Goal: Task Accomplishment & Management: Use online tool/utility

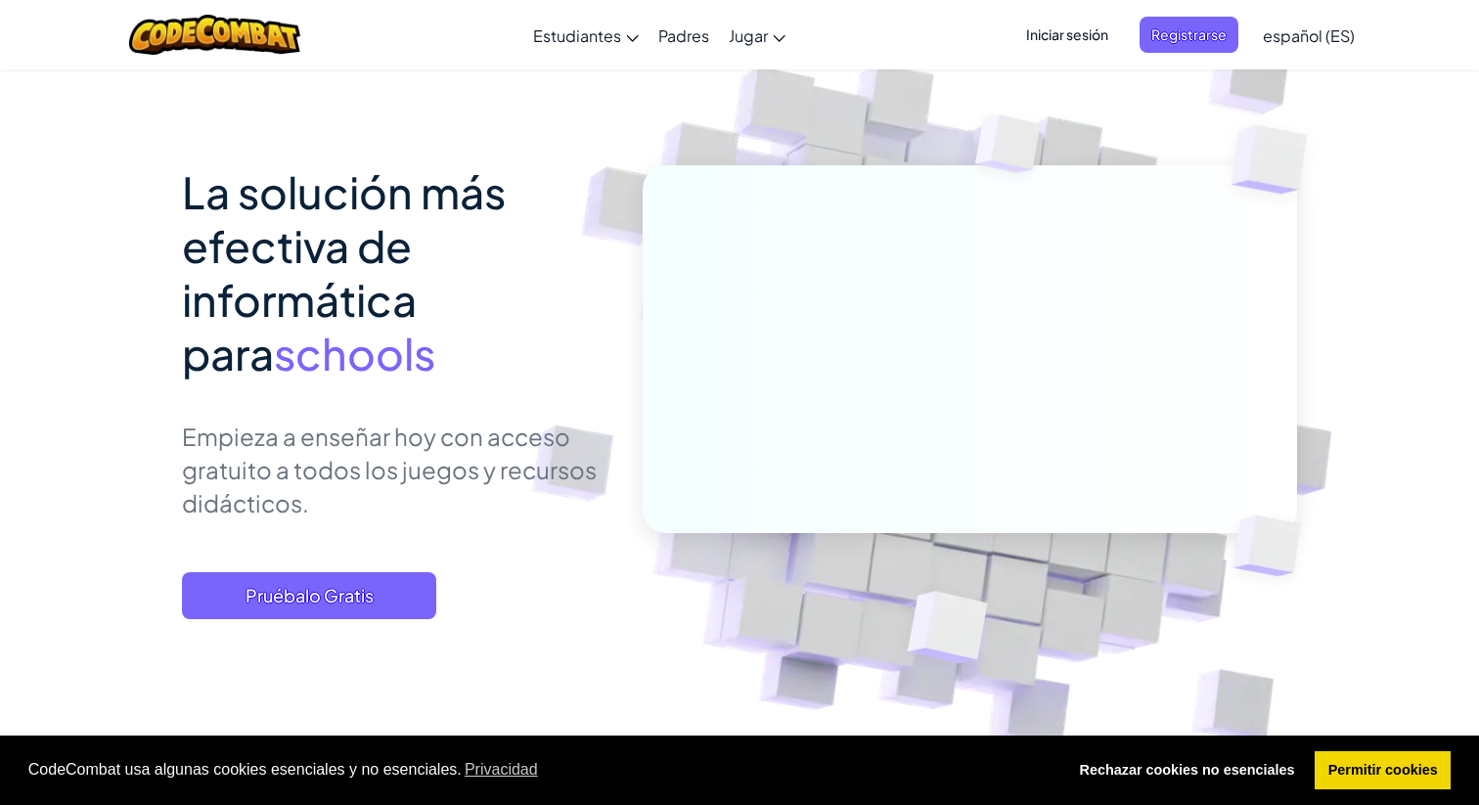
scroll to position [83, 0]
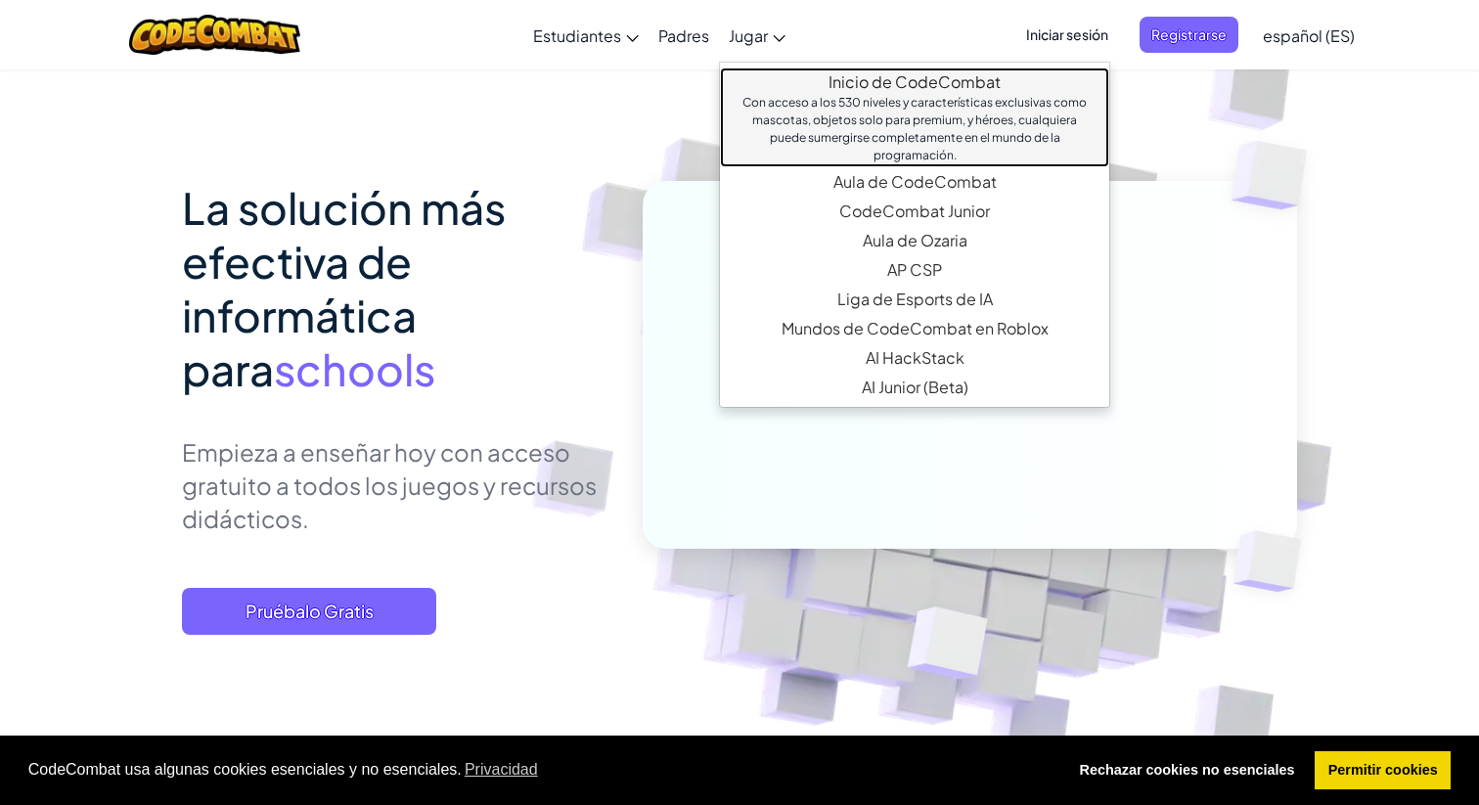
click at [887, 76] on link "Inicio de CodeCombat Con acceso a los 530 niveles y características exclusivas …" at bounding box center [914, 117] width 389 height 100
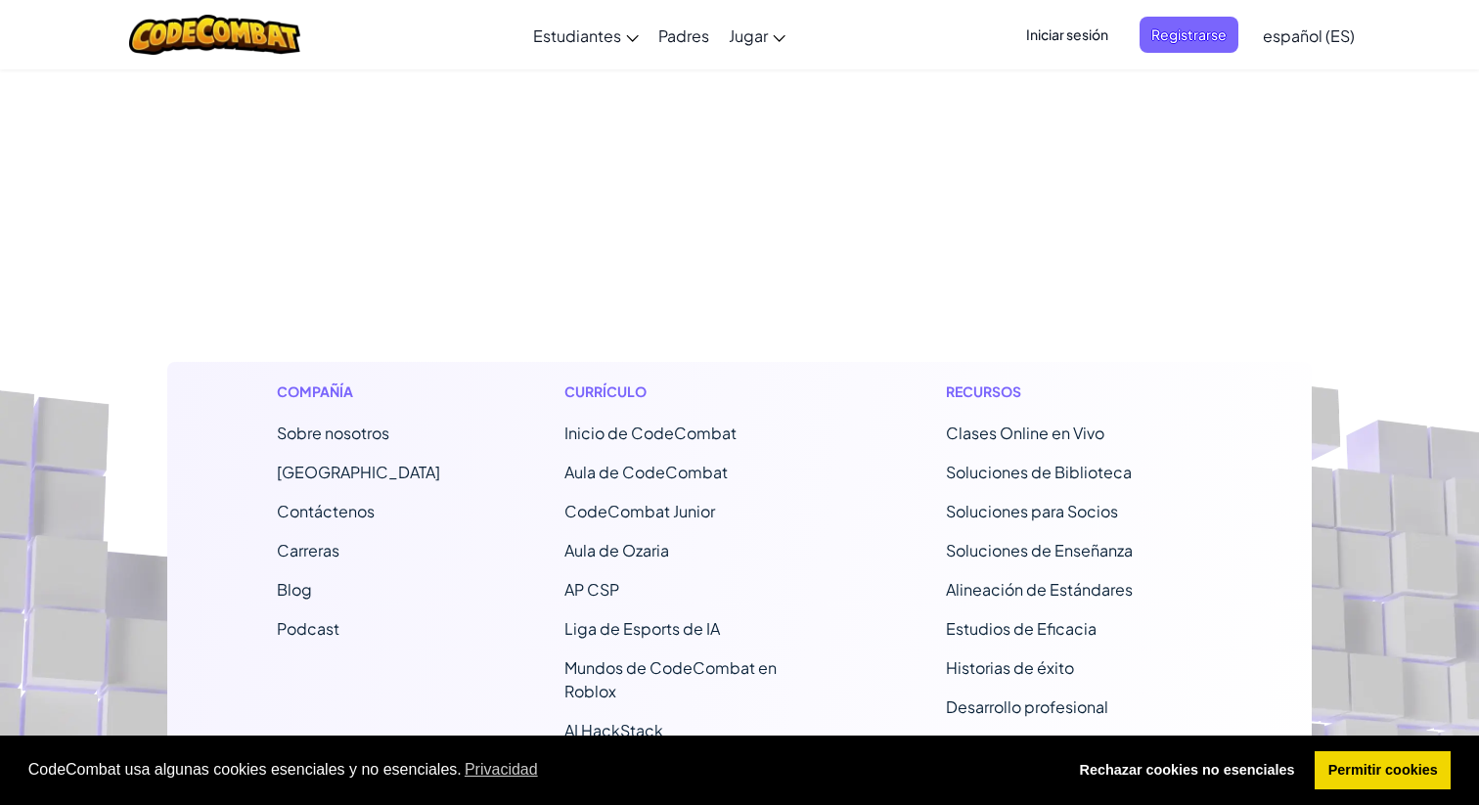
select select "es-ES"
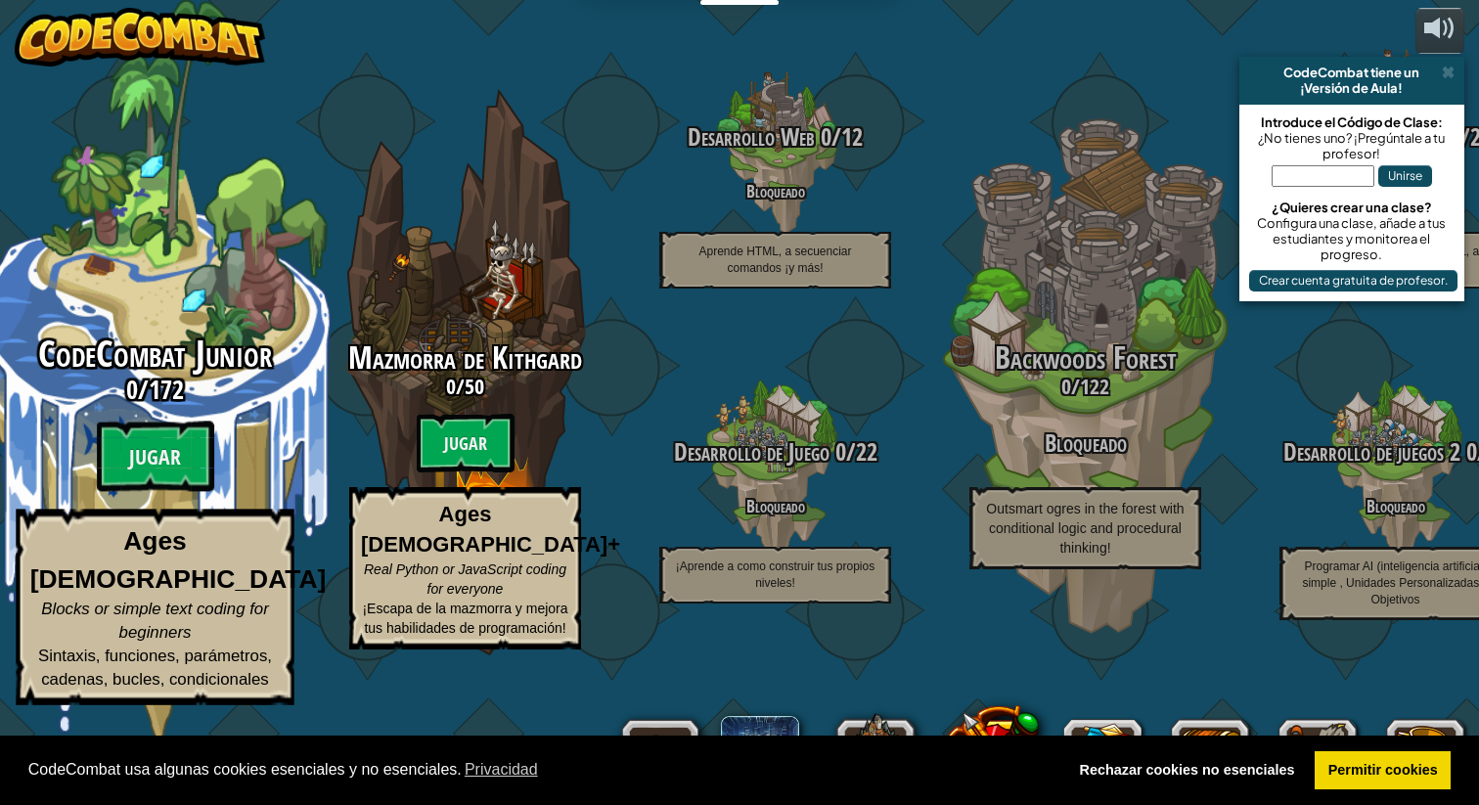
click at [144, 474] on div "CodeCombat Junior 0 / 172 Jugar Ages [DEMOGRAPHIC_DATA] Blocks or simple text c…" at bounding box center [155, 520] width 372 height 371
select select "es-ES"
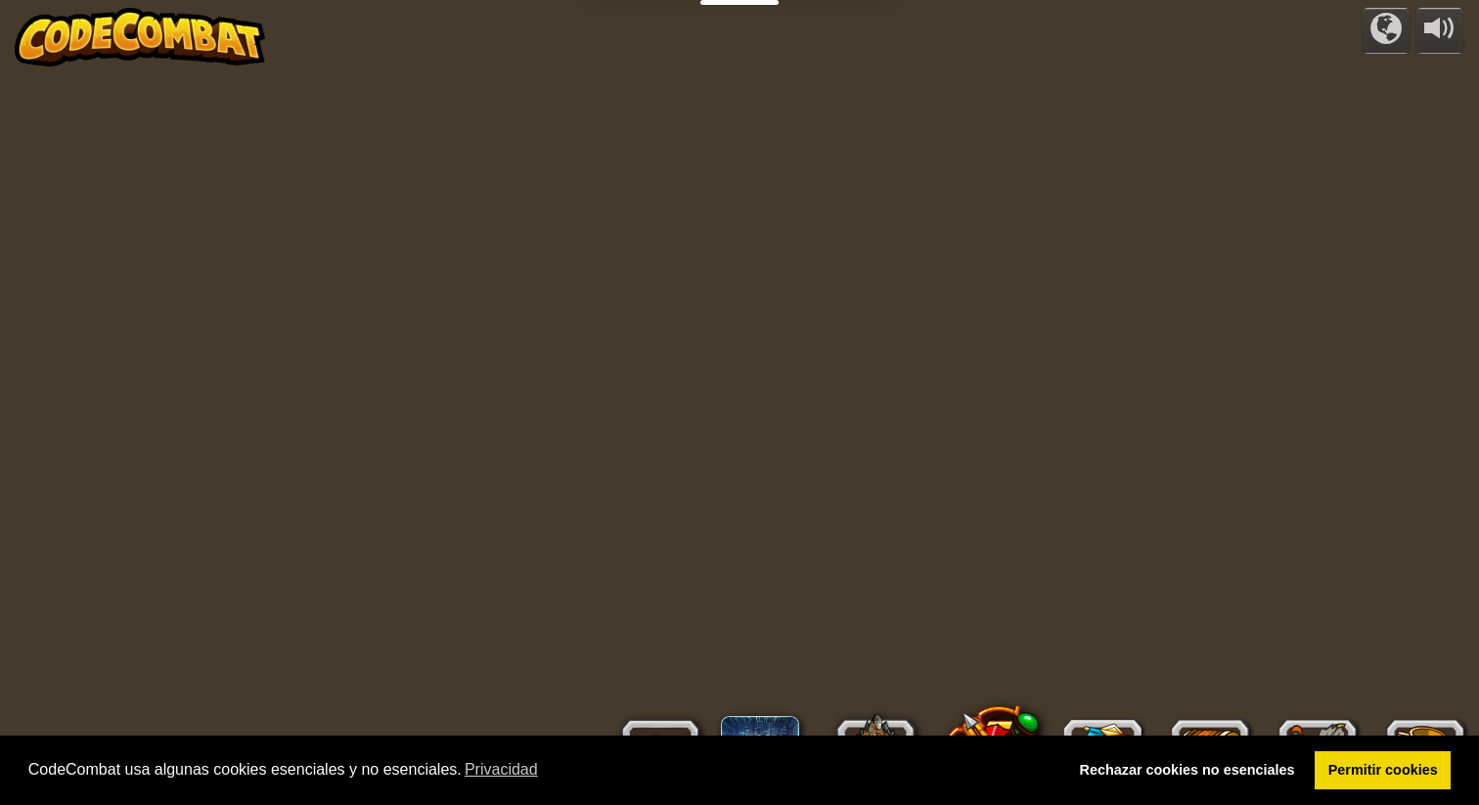
select select "es-ES"
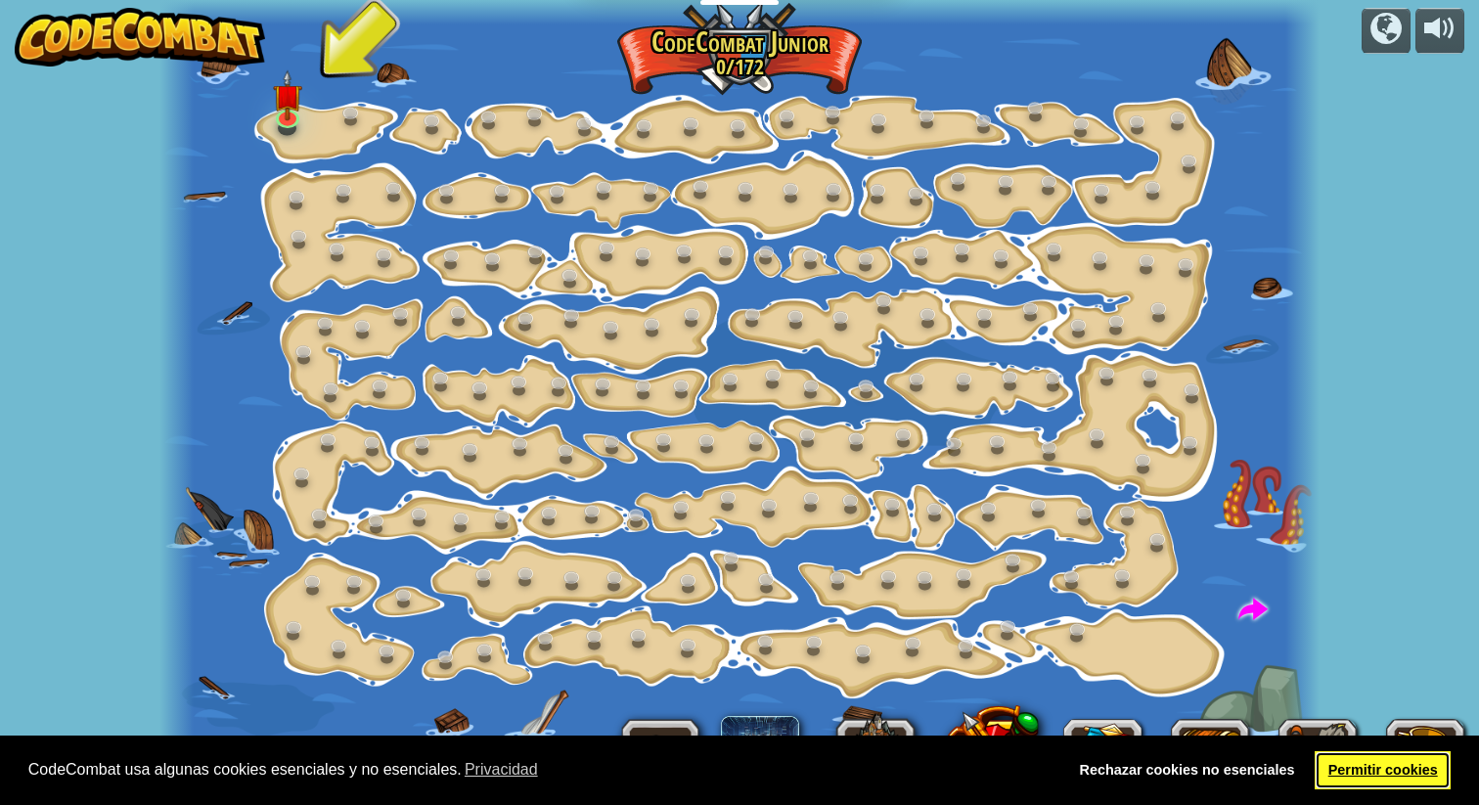
click at [1370, 758] on link "Permitir cookies" at bounding box center [1383, 770] width 136 height 39
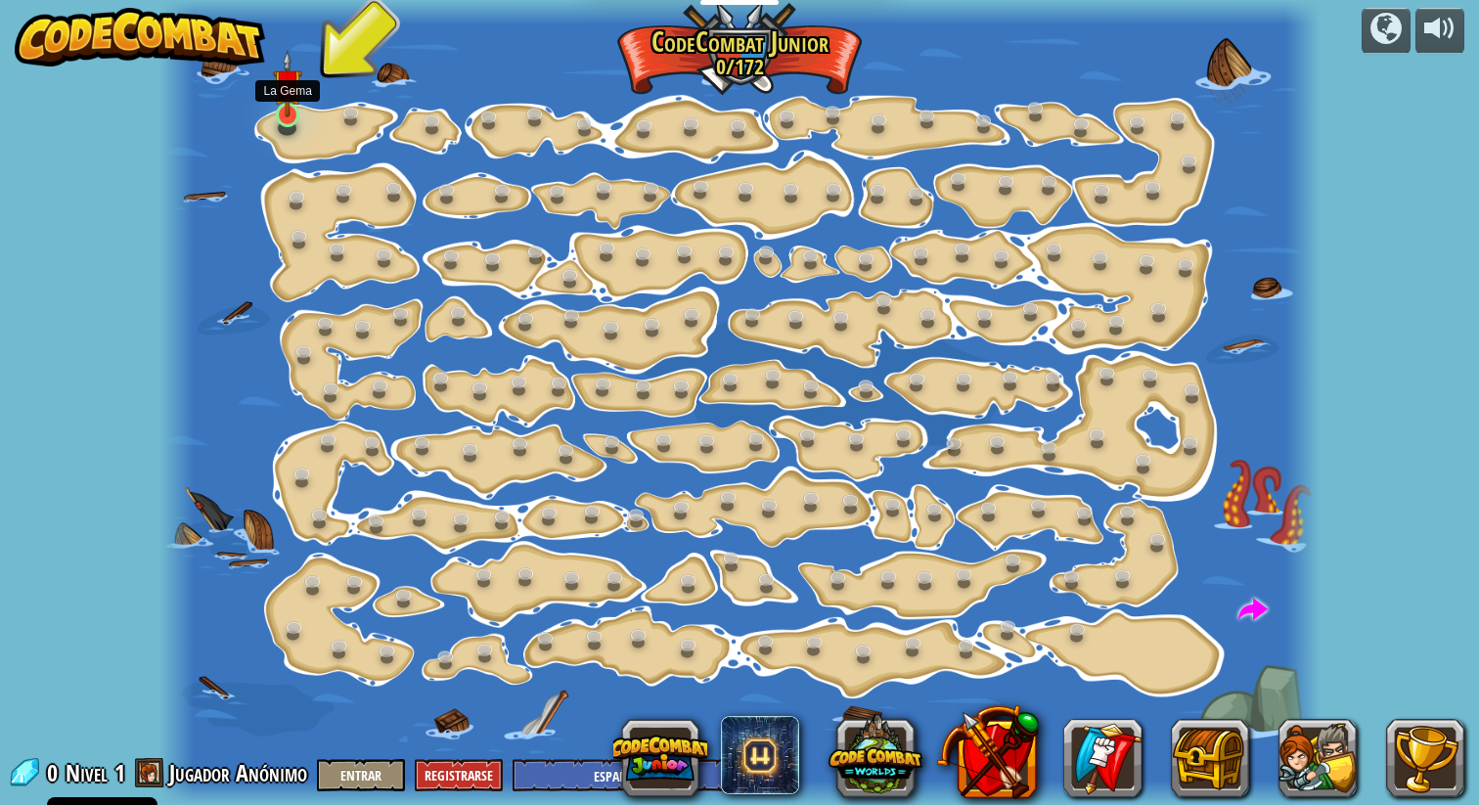
click at [295, 115] on img at bounding box center [287, 83] width 29 height 67
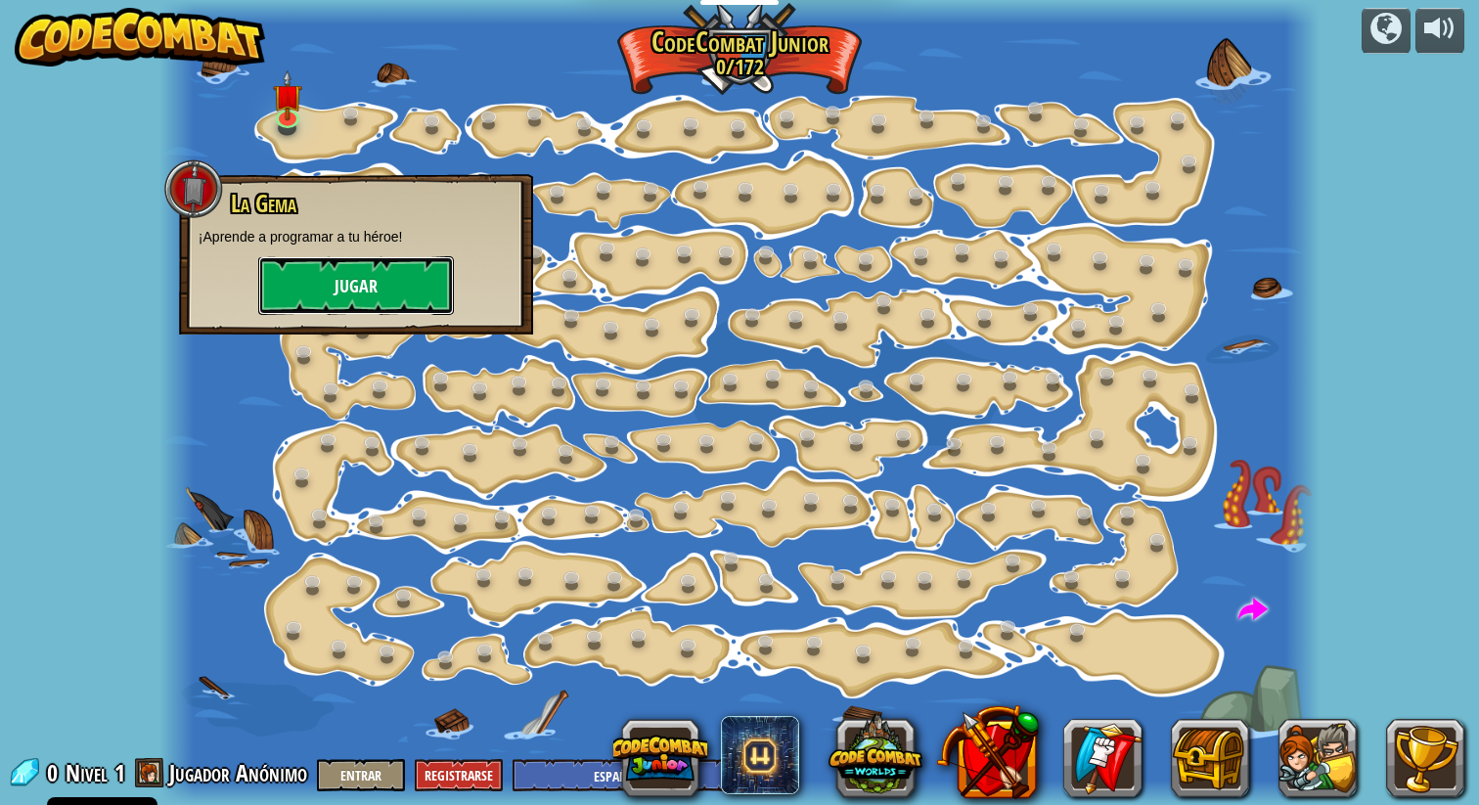
click at [335, 287] on button "Jugar" at bounding box center [356, 285] width 196 height 59
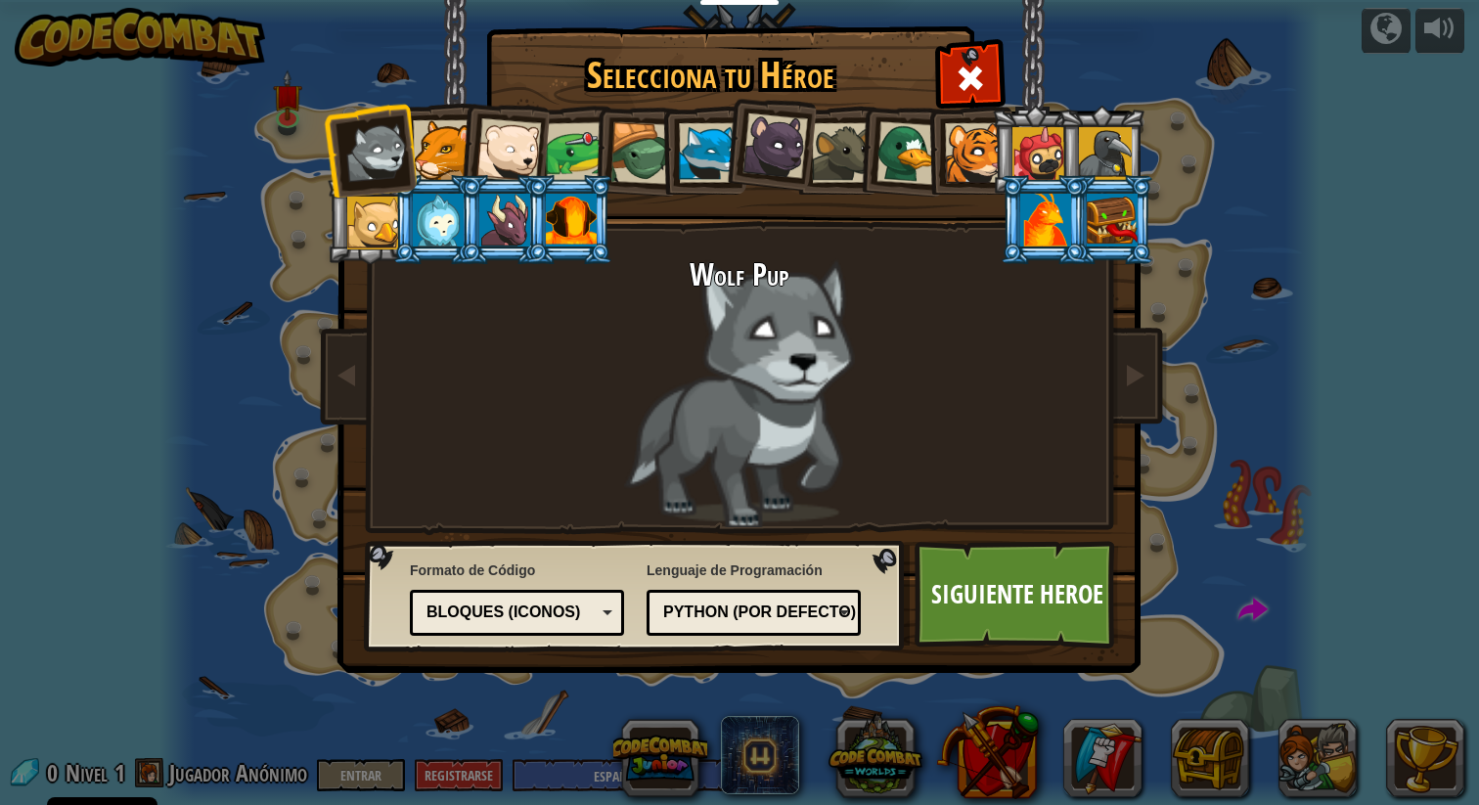
click at [828, 607] on div "Python (Por defecto)" at bounding box center [747, 613] width 169 height 22
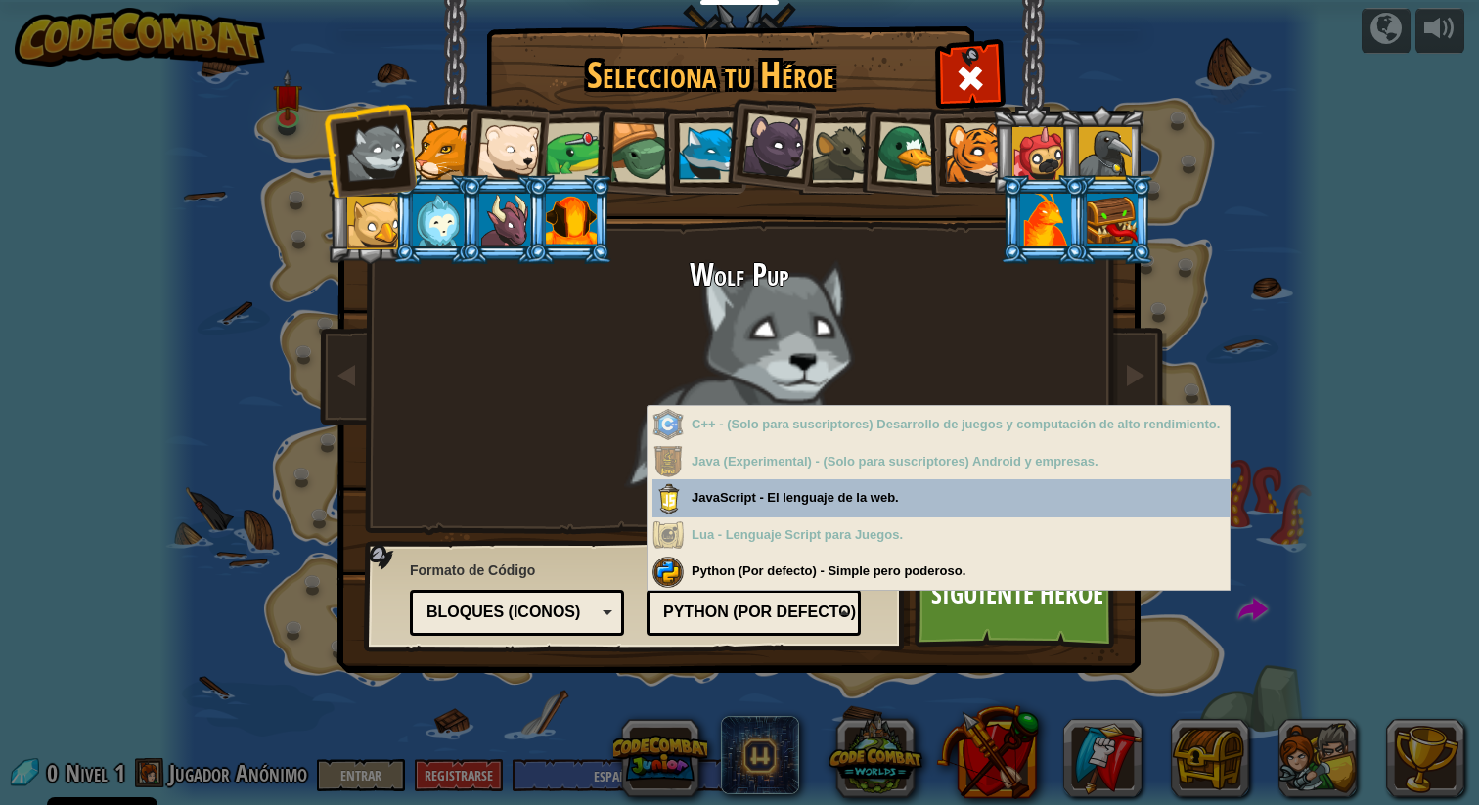
click at [828, 607] on div "Python (Por defecto)" at bounding box center [747, 613] width 169 height 22
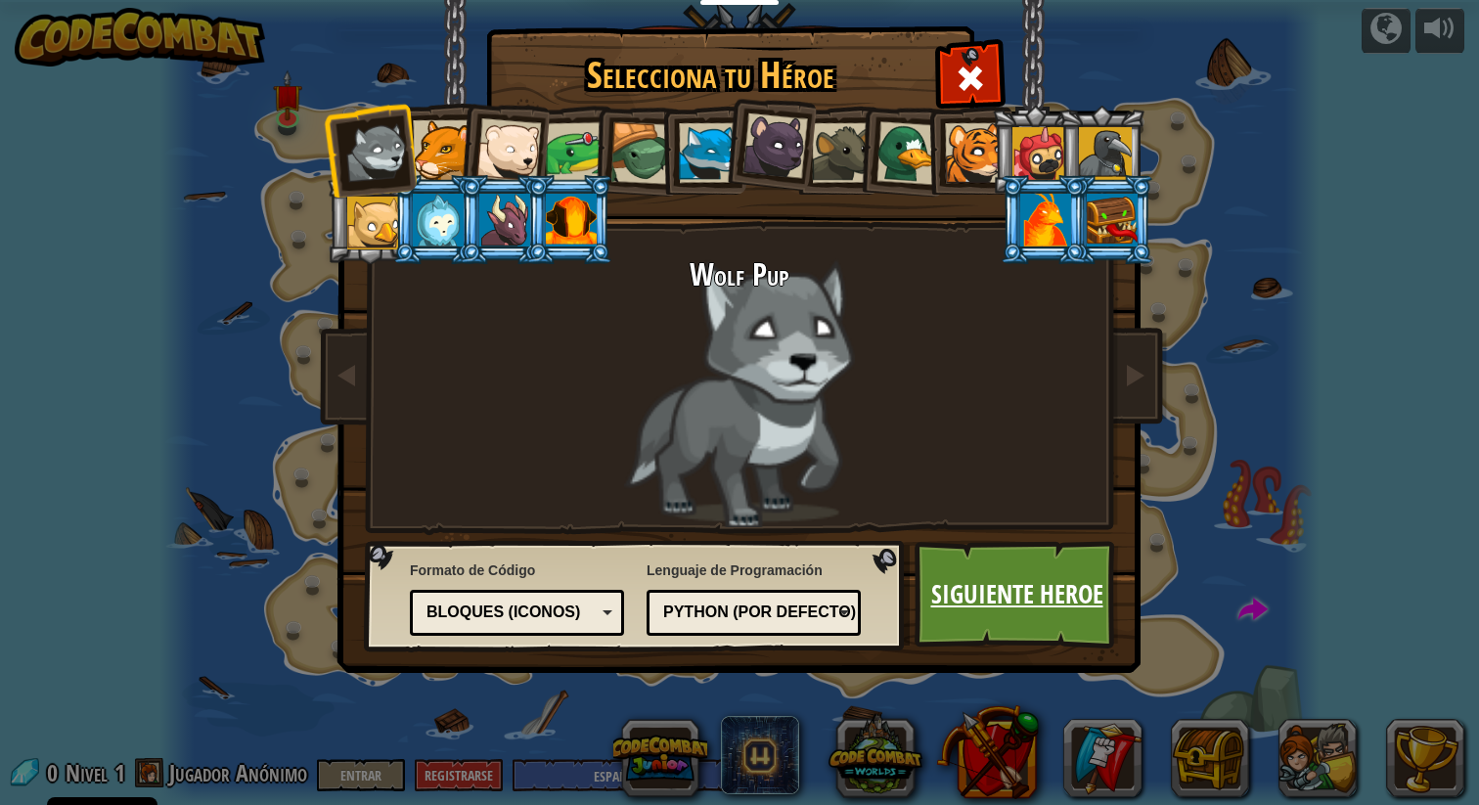
click at [983, 608] on link "Siguiente Heroe" at bounding box center [1017, 595] width 204 height 108
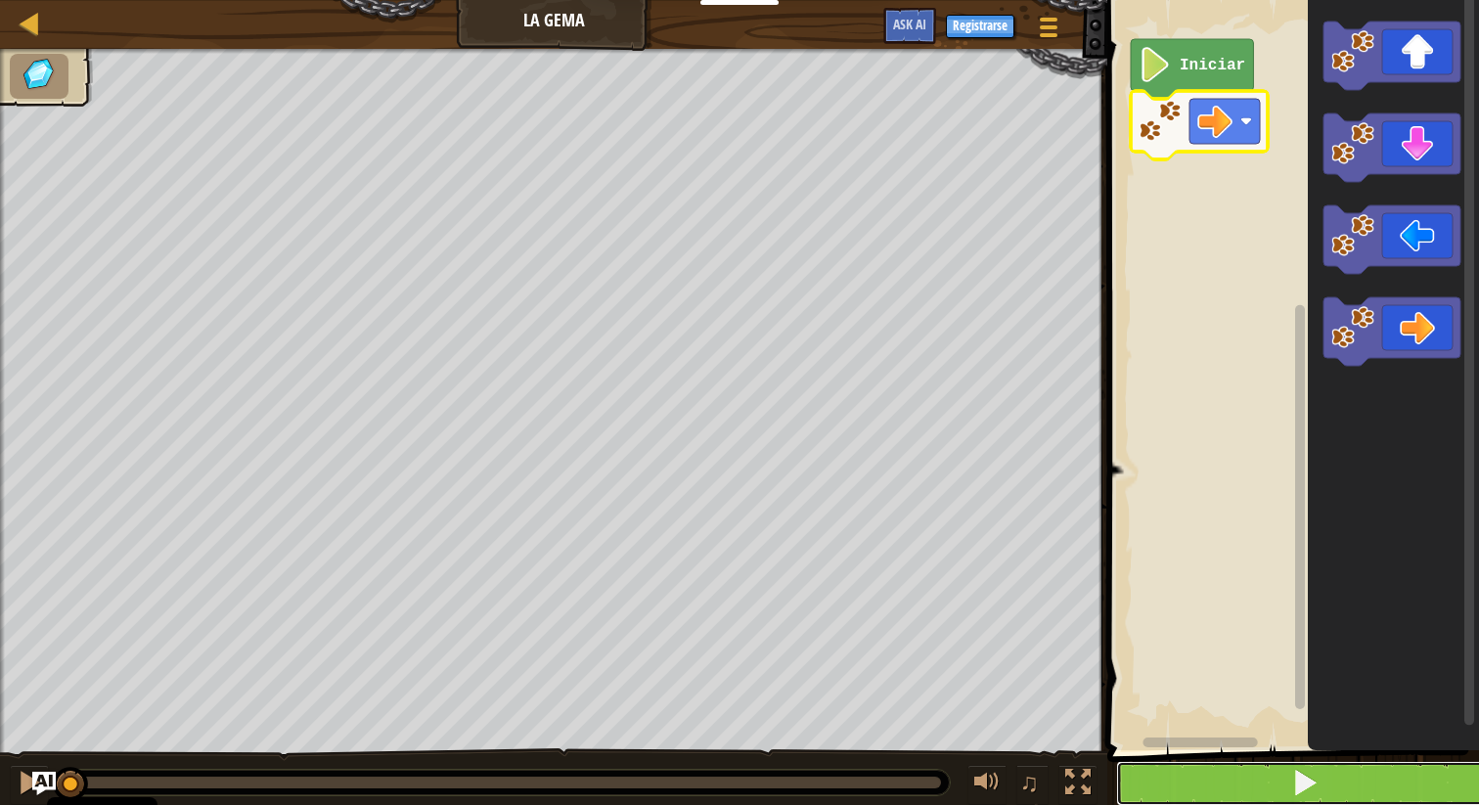
click at [1281, 796] on button at bounding box center [1305, 783] width 378 height 45
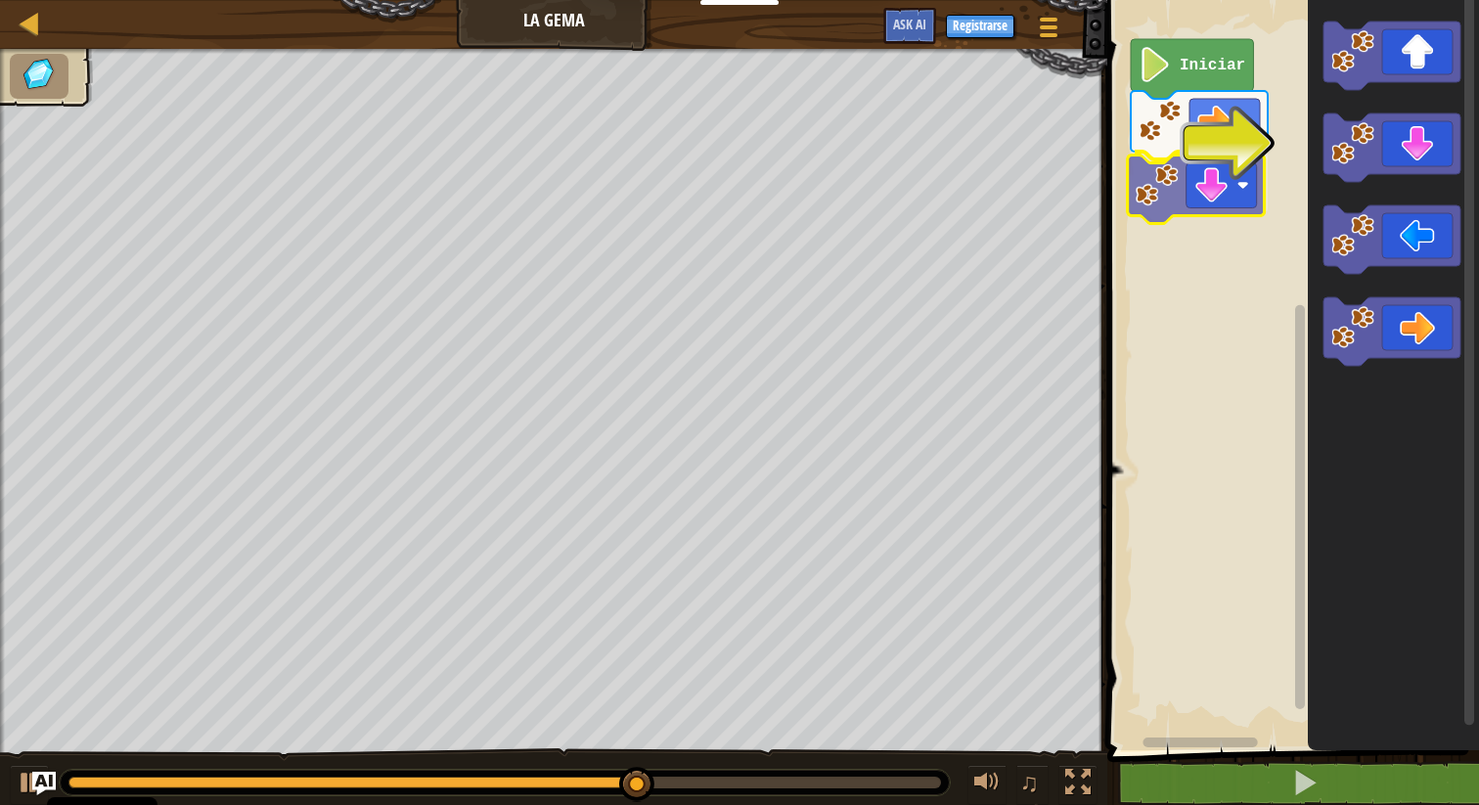
click at [1217, 197] on div "Iniciar" at bounding box center [1290, 370] width 378 height 760
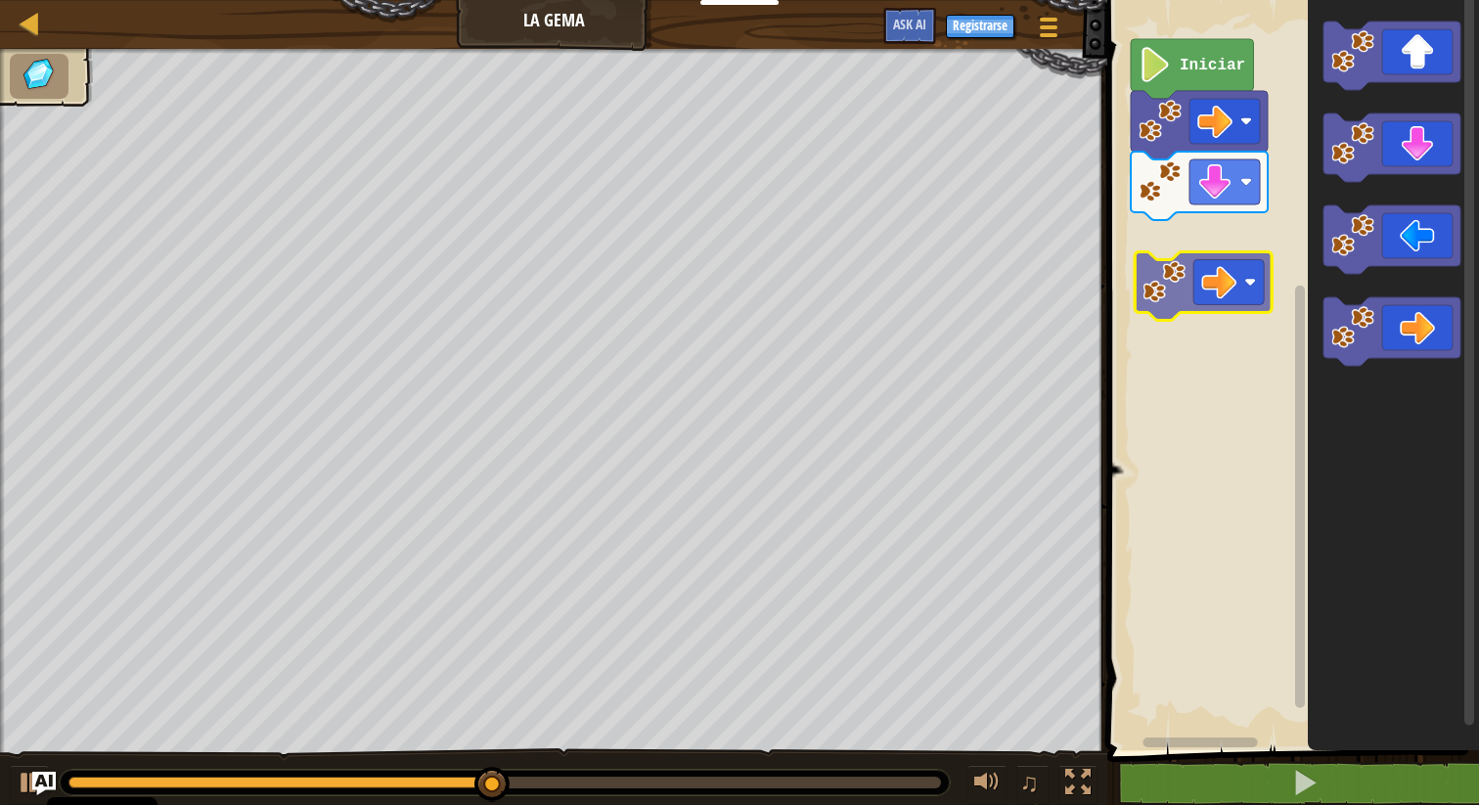
click at [1180, 241] on div "Iniciar" at bounding box center [1290, 370] width 378 height 760
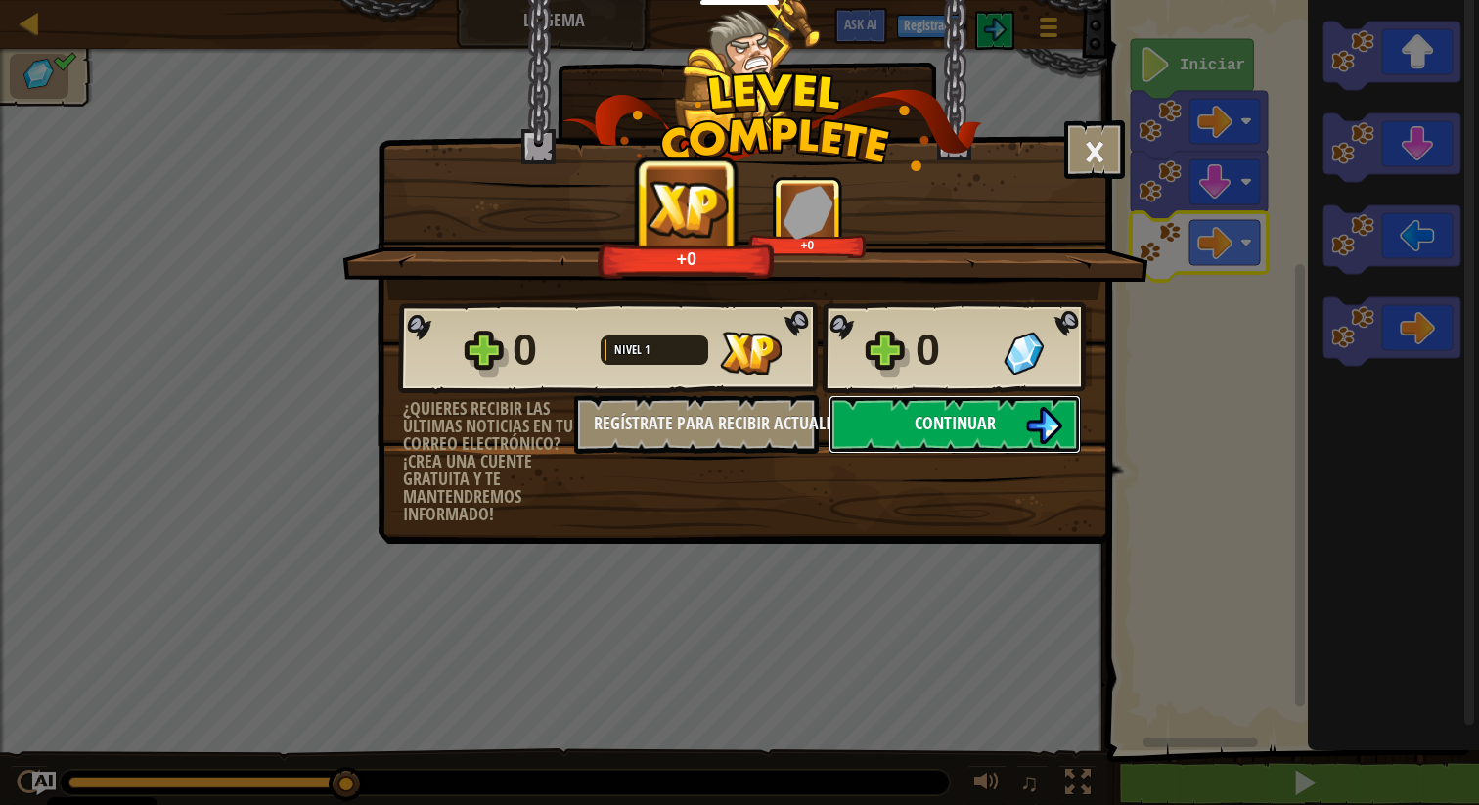
click at [892, 416] on button "Continuar" at bounding box center [955, 424] width 252 height 59
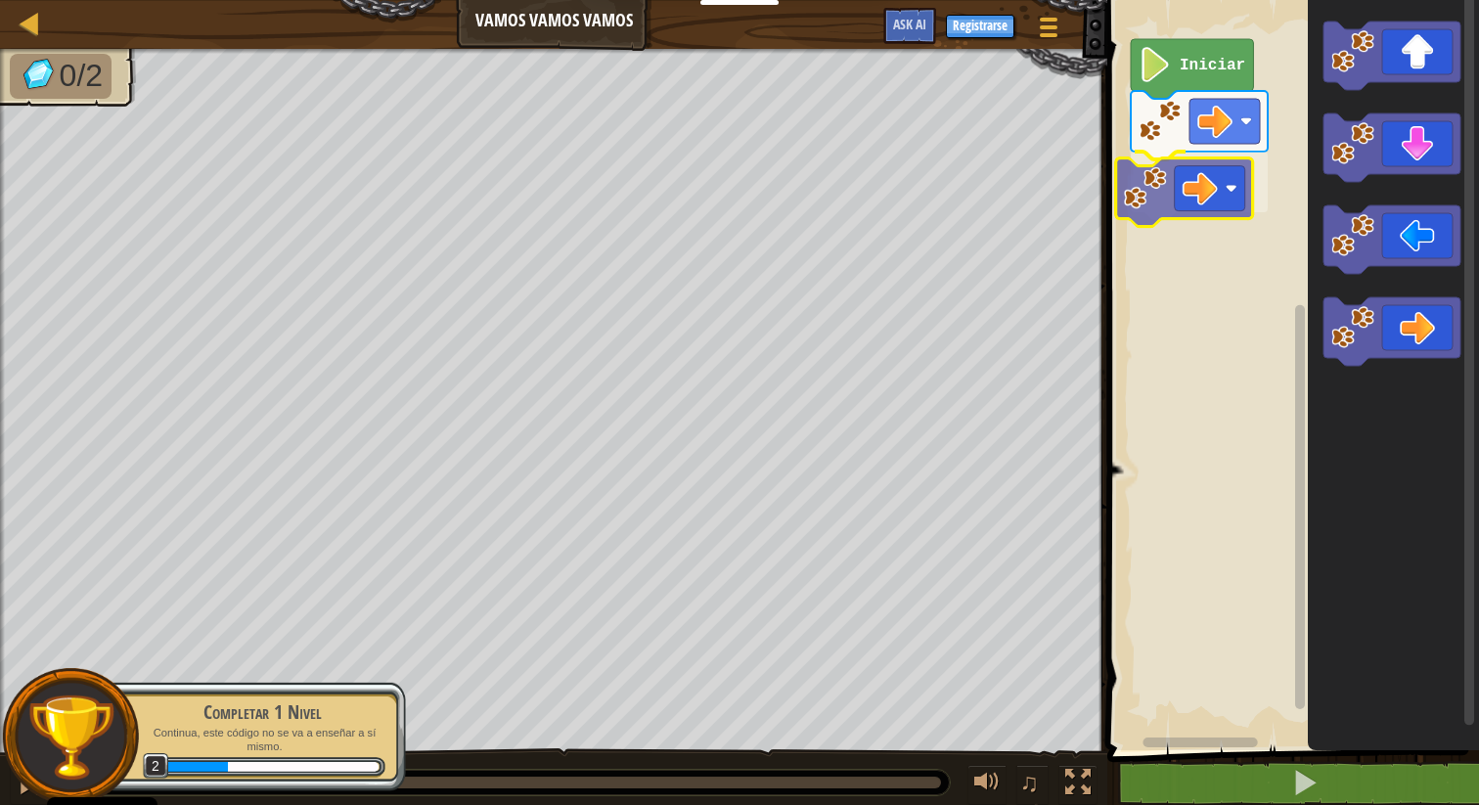
click at [1190, 189] on div "Iniciar" at bounding box center [1290, 370] width 378 height 760
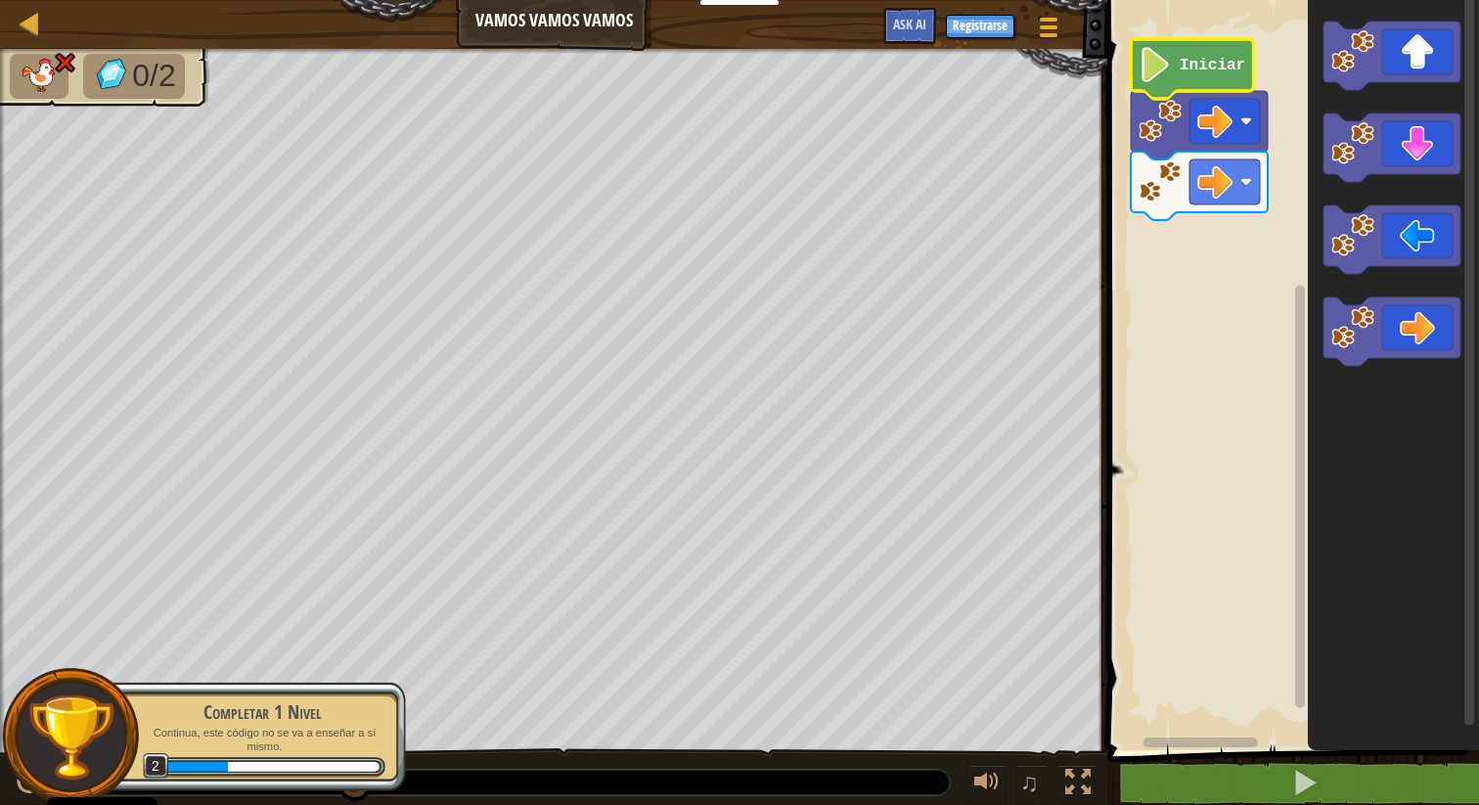
click at [1191, 68] on text "Iniciar" at bounding box center [1213, 66] width 66 height 18
click at [1201, 81] on icon "Espacio de trabajo de Blockly" at bounding box center [1192, 69] width 122 height 60
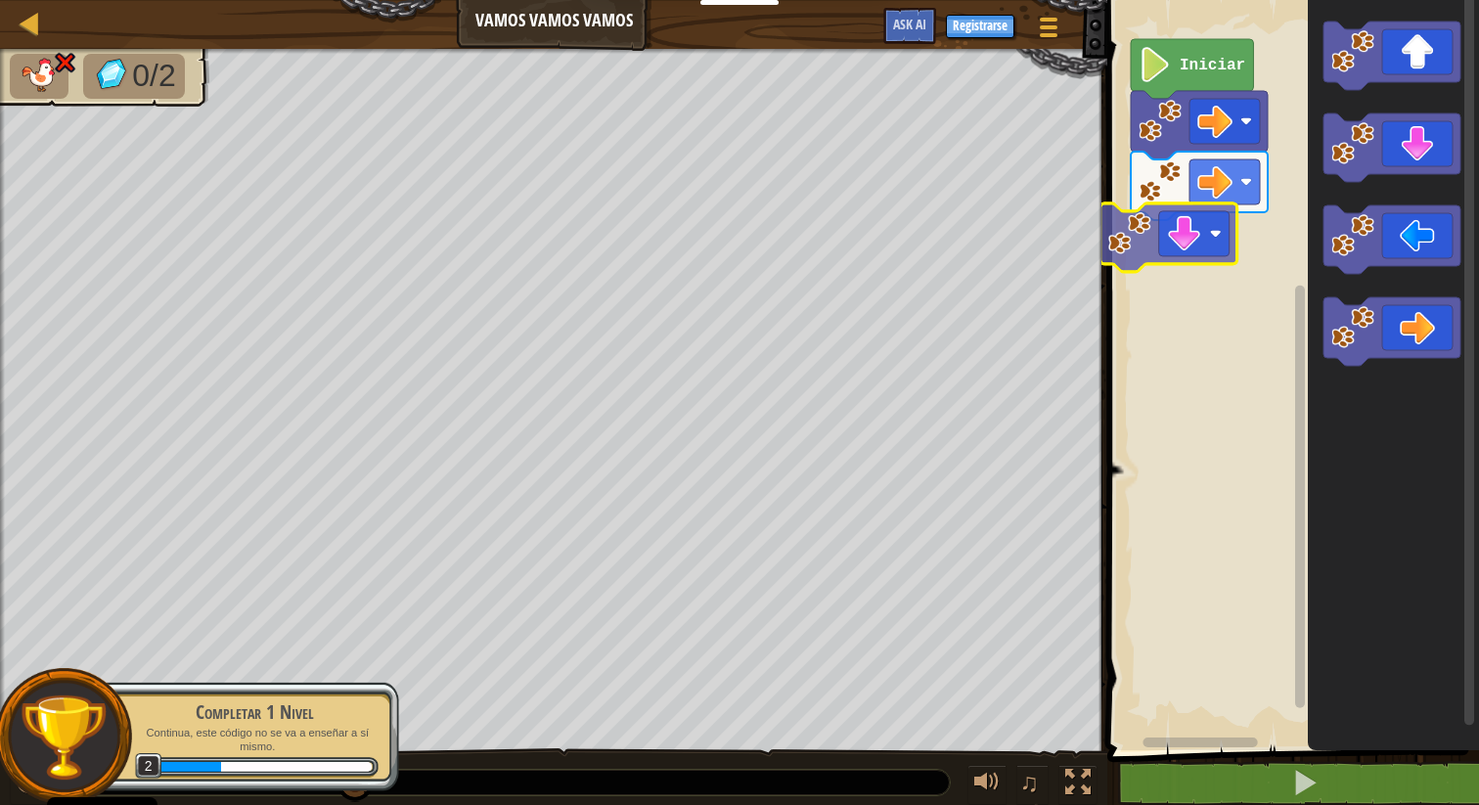
click at [1182, 221] on div "Iniciar" at bounding box center [1290, 370] width 378 height 760
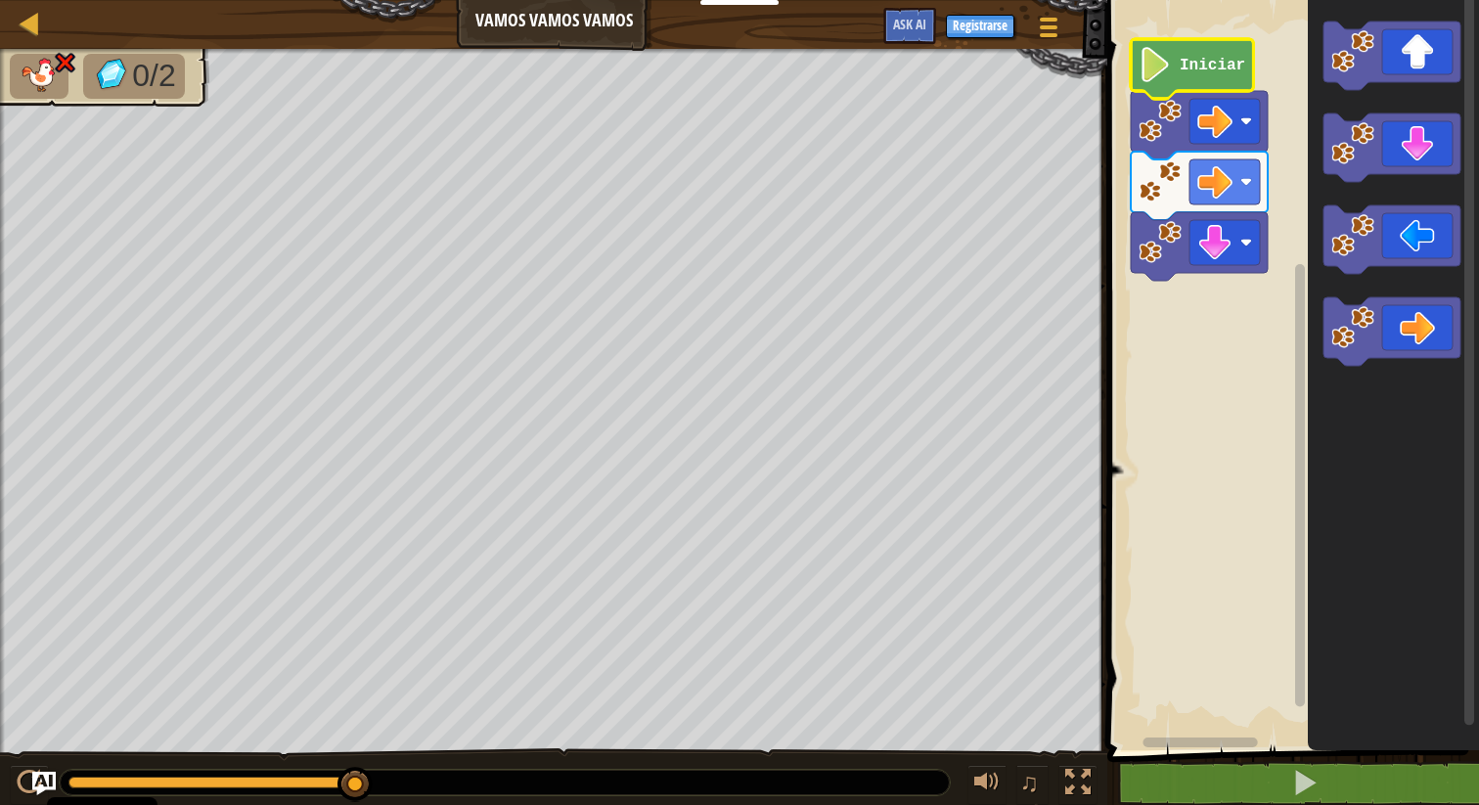
click at [1166, 70] on image "Espacio de trabajo de Blockly" at bounding box center [1155, 64] width 33 height 35
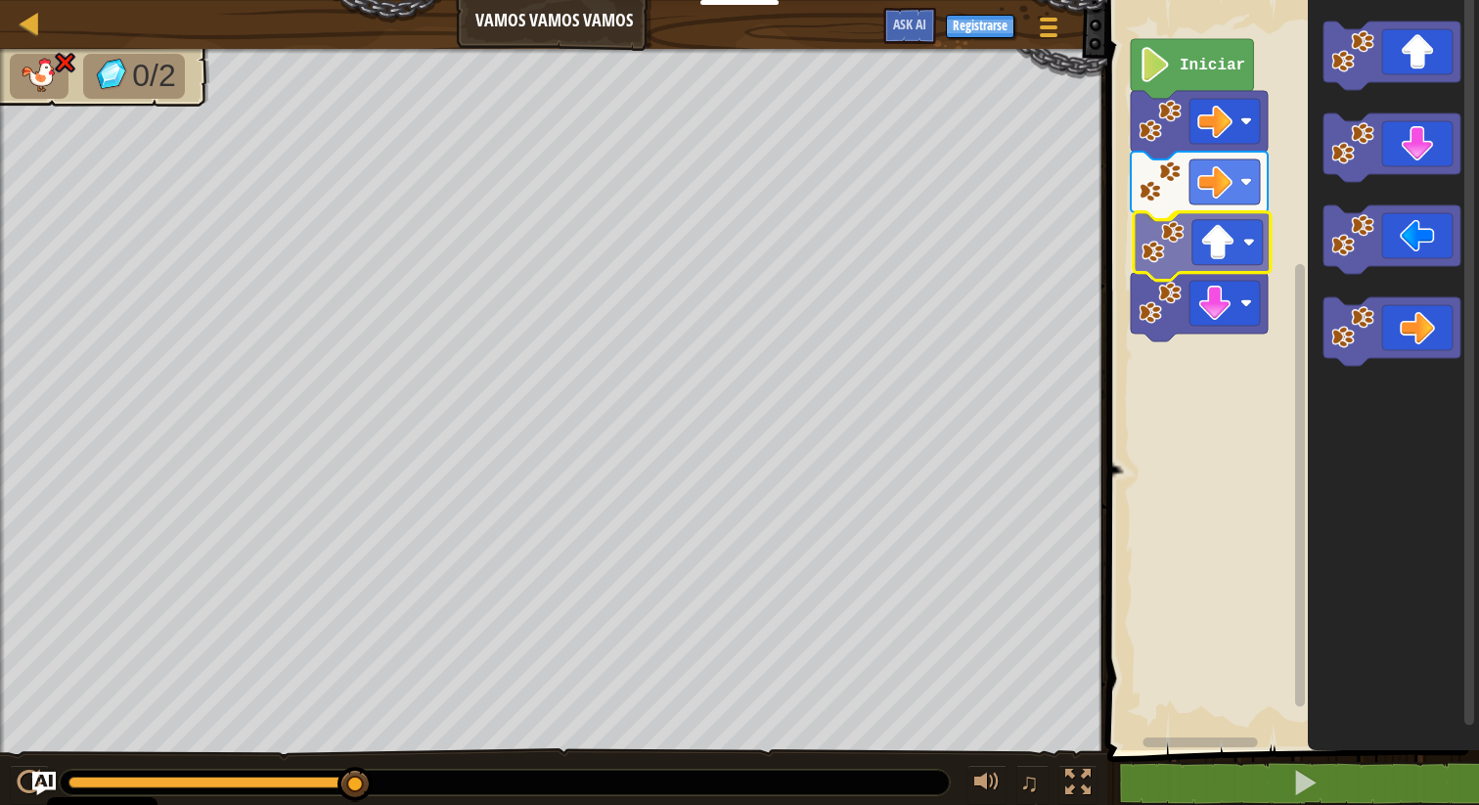
click at [1196, 253] on div "Iniciar" at bounding box center [1290, 370] width 378 height 760
